Goal: Book appointment/travel/reservation

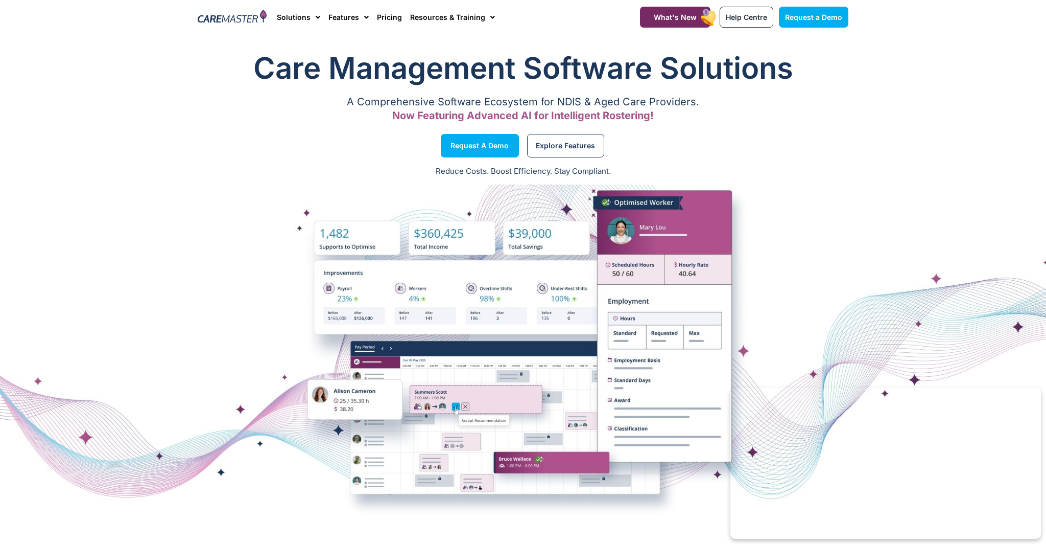
scroll to position [5, 0]
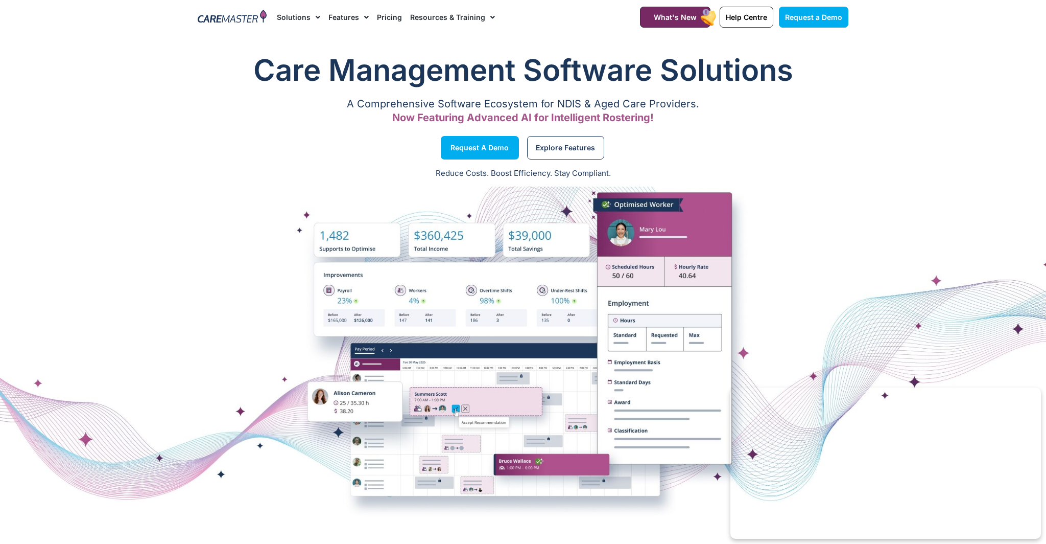
click at [384, 18] on link "Pricing" at bounding box center [389, 17] width 25 height 34
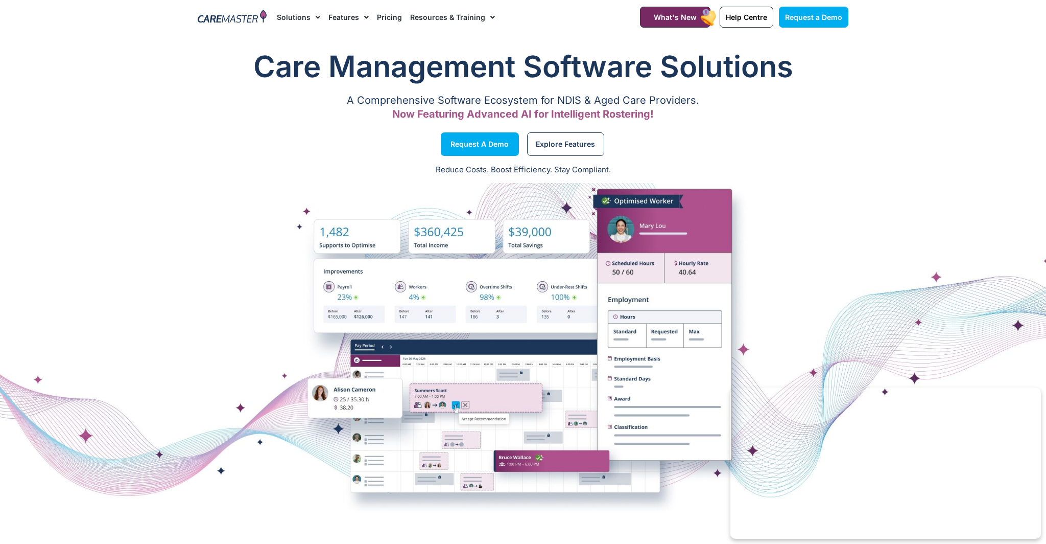
scroll to position [8, 0]
